Goal: Task Accomplishment & Management: Use online tool/utility

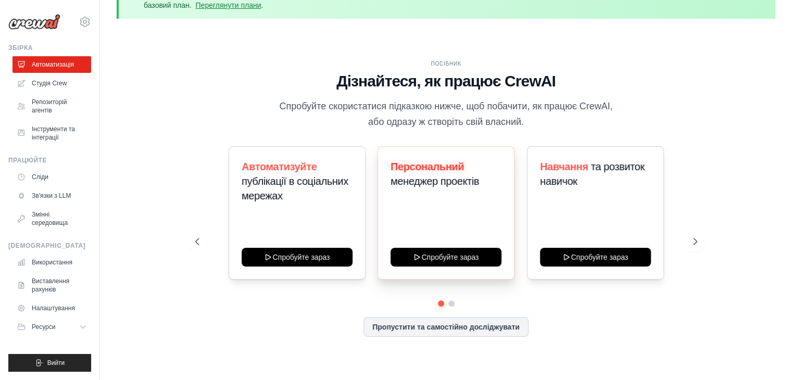
scroll to position [46, 0]
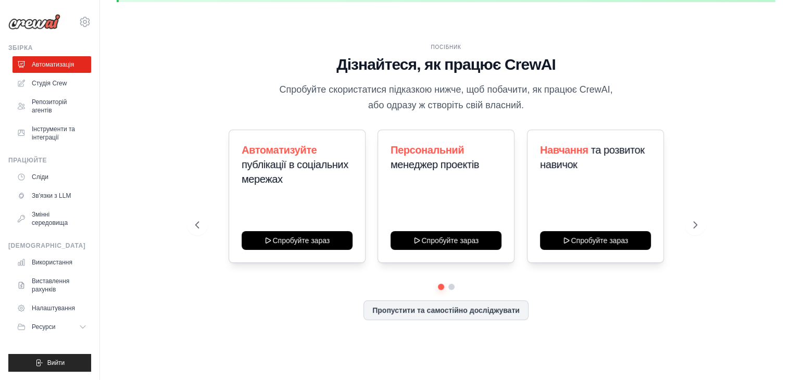
click at [455, 288] on div at bounding box center [446, 287] width 502 height 6
click at [453, 286] on button at bounding box center [451, 287] width 8 height 8
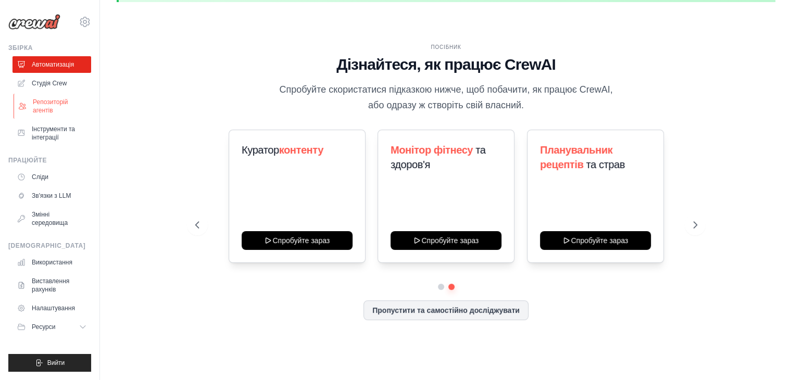
click at [56, 108] on font "Репозиторій агентів" at bounding box center [60, 106] width 55 height 17
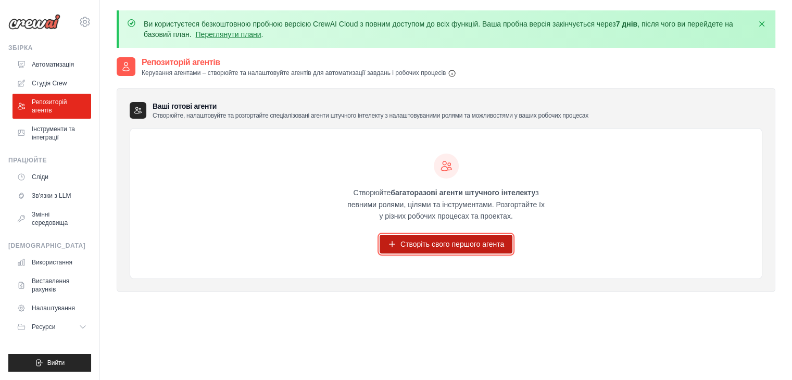
click at [430, 244] on font "Створіть свого першого агента" at bounding box center [453, 244] width 104 height 8
